Goal: Information Seeking & Learning: Learn about a topic

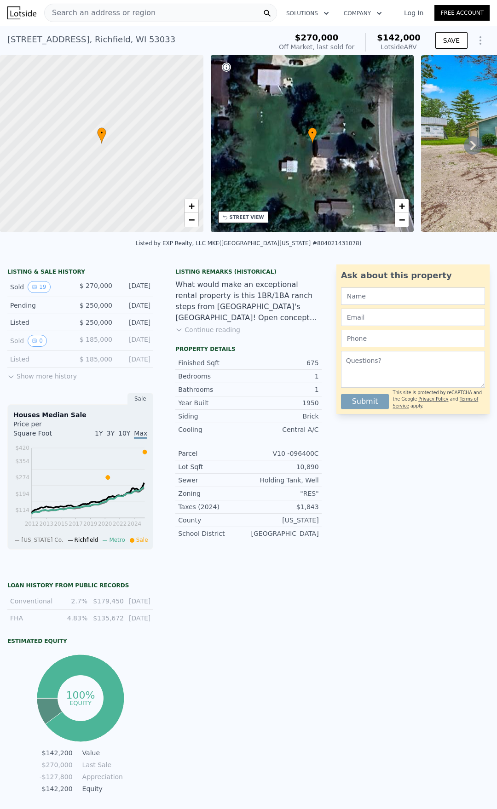
click at [15, 377] on button "Show more history" at bounding box center [41, 374] width 69 height 13
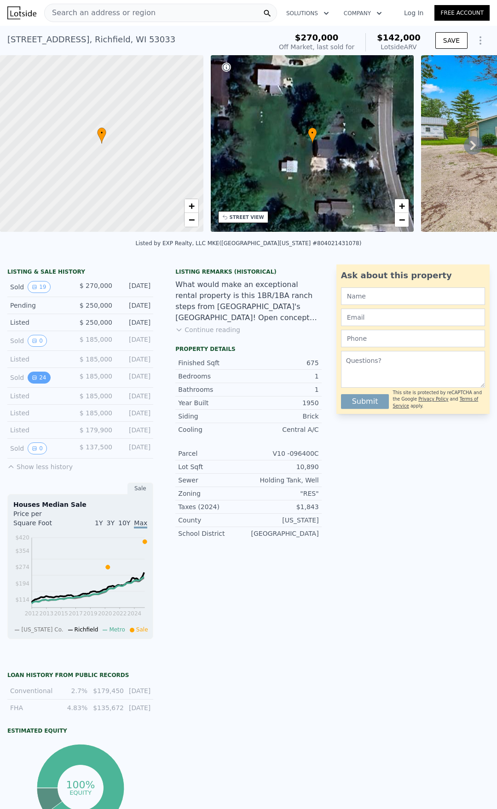
click at [37, 377] on button "24" at bounding box center [39, 378] width 23 height 12
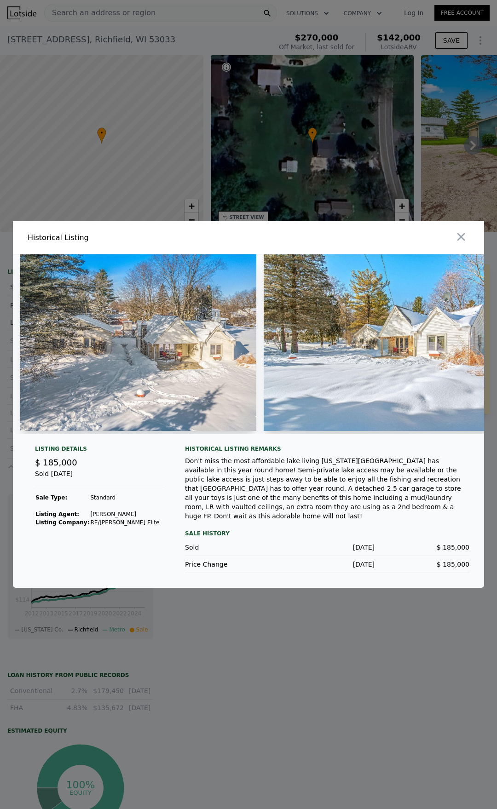
click at [479, 358] on img at bounding box center [396, 342] width 265 height 177
click at [198, 395] on img at bounding box center [138, 342] width 236 height 177
click at [415, 327] on img at bounding box center [396, 342] width 265 height 177
click at [435, 361] on img at bounding box center [396, 342] width 265 height 177
drag, startPoint x: 400, startPoint y: 366, endPoint x: 384, endPoint y: 366, distance: 15.6
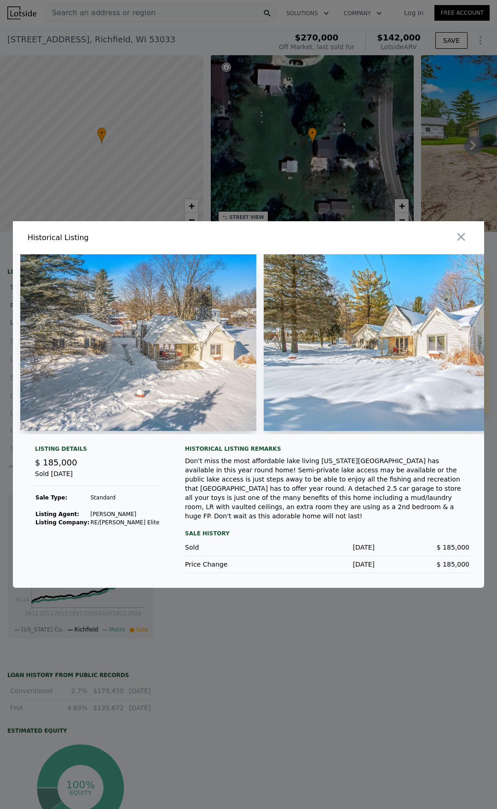
click at [390, 366] on img at bounding box center [396, 342] width 265 height 177
click at [137, 367] on img at bounding box center [138, 342] width 236 height 177
click at [465, 241] on icon "button" at bounding box center [461, 236] width 13 height 13
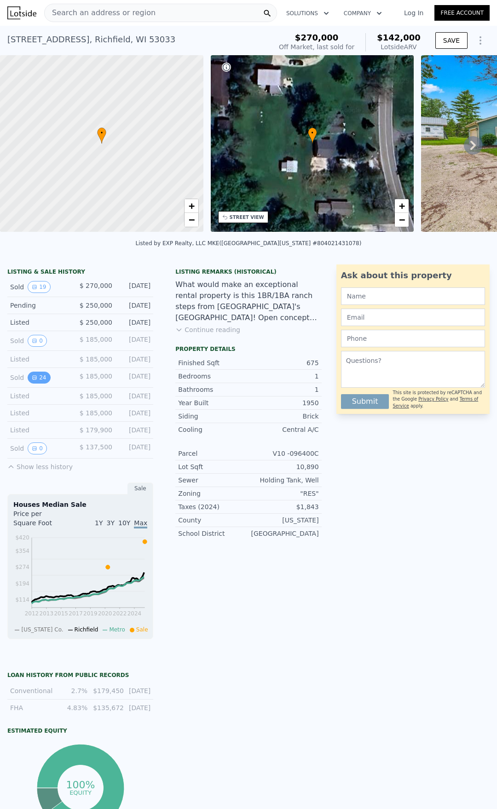
click at [37, 378] on button "24" at bounding box center [39, 378] width 23 height 12
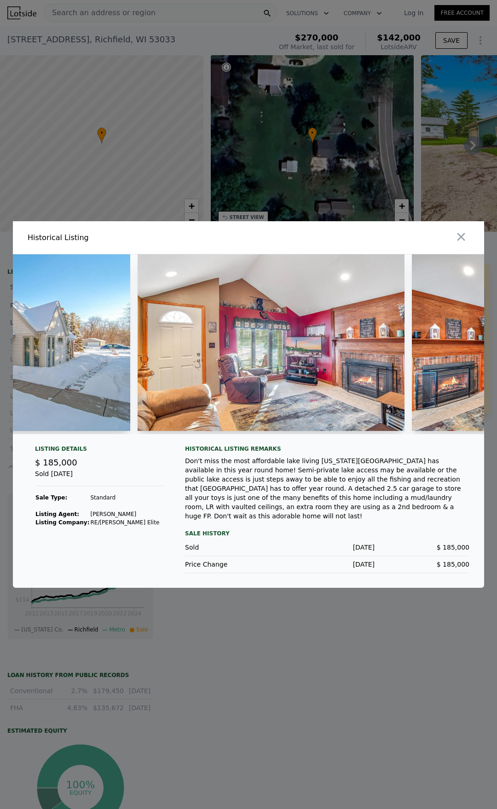
scroll to position [0, 925]
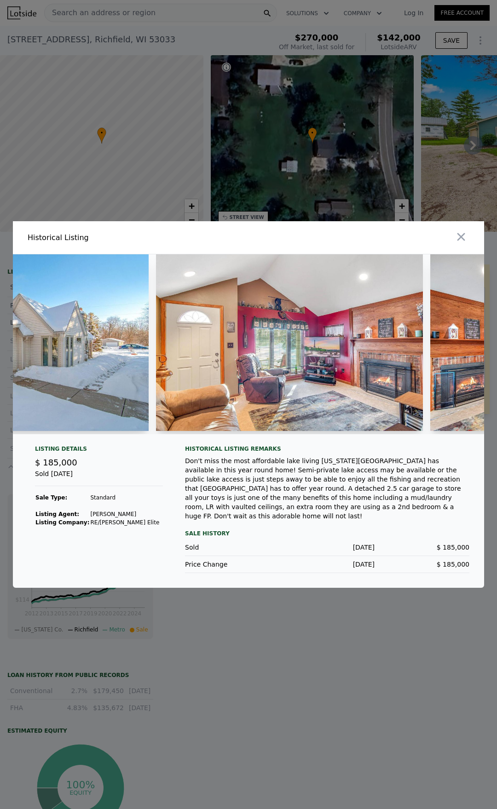
click at [271, 669] on div at bounding box center [248, 404] width 497 height 809
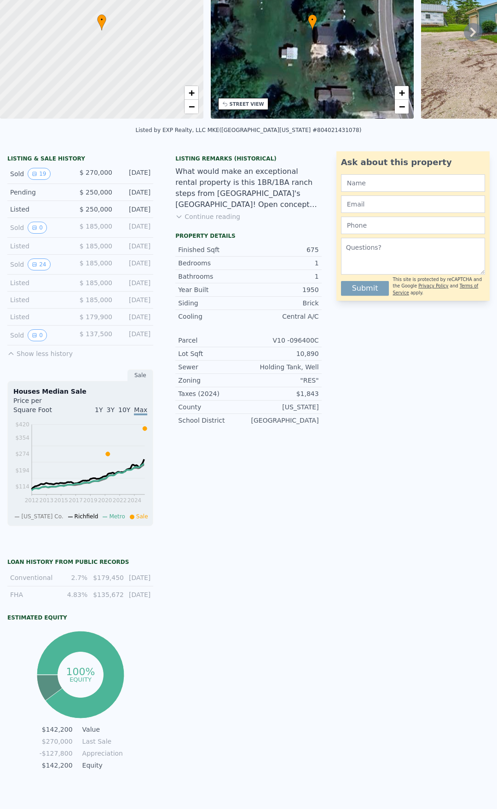
scroll to position [0, 0]
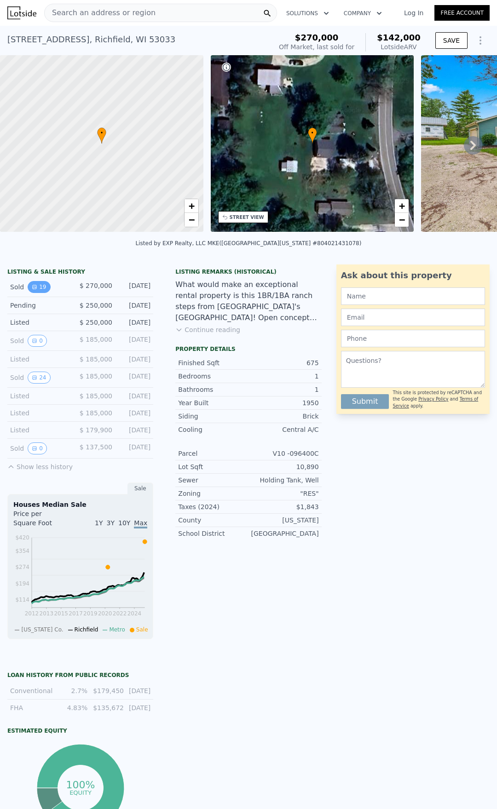
click at [39, 284] on button "19" at bounding box center [39, 287] width 23 height 12
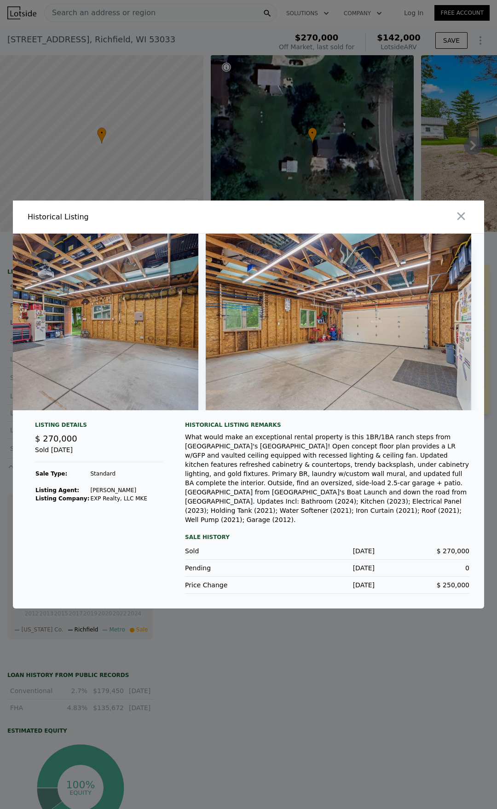
scroll to position [0, 4723]
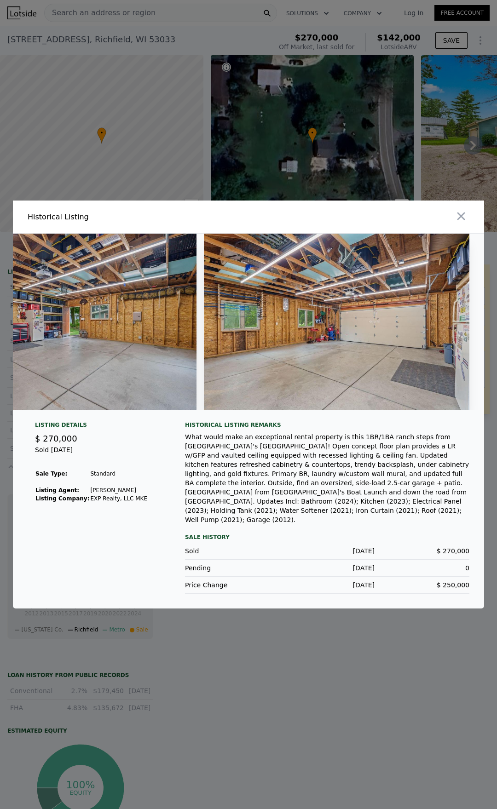
click at [335, 355] on img at bounding box center [336, 322] width 265 height 177
